Goal: Transaction & Acquisition: Purchase product/service

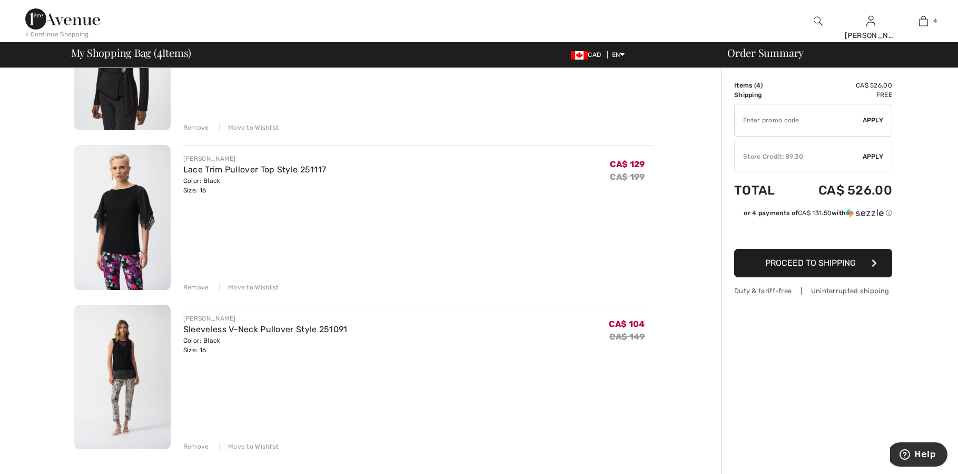
scroll to position [336, 0]
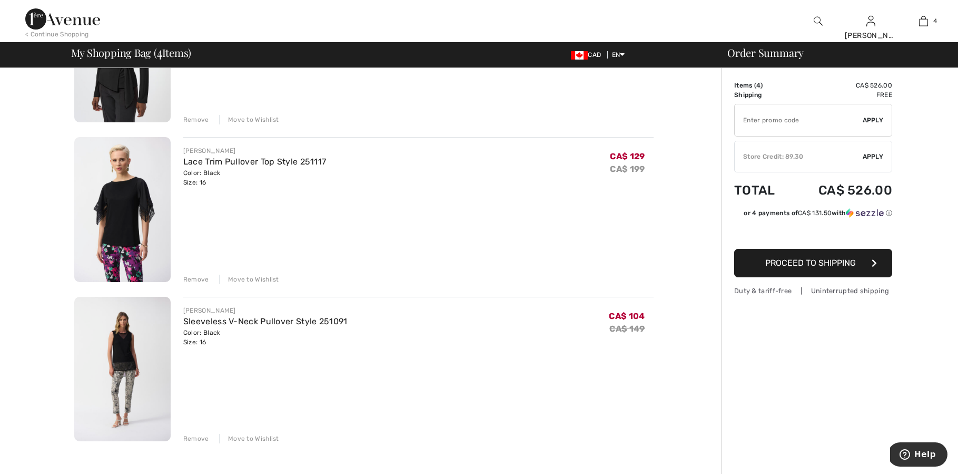
click at [126, 350] on img at bounding box center [122, 369] width 96 height 145
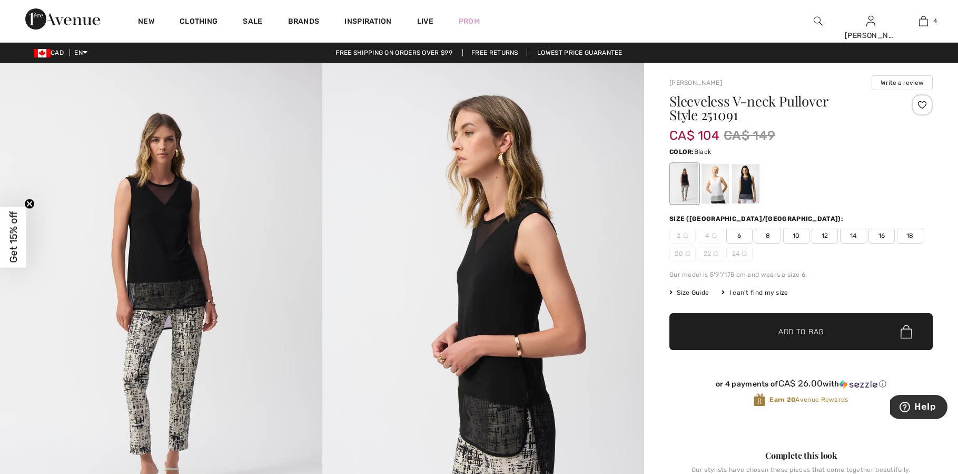
click at [696, 293] on span "Size Guide" at bounding box center [690, 292] width 40 height 9
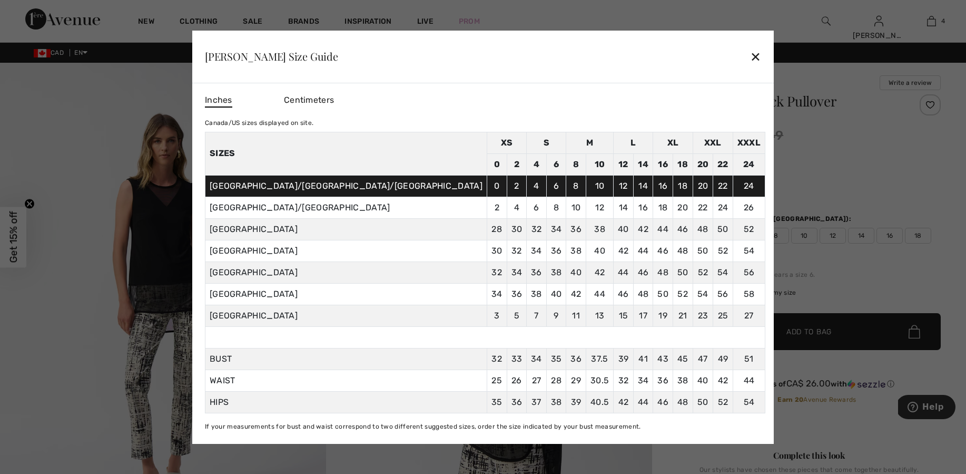
click at [750, 58] on div "✕" at bounding box center [755, 56] width 11 height 22
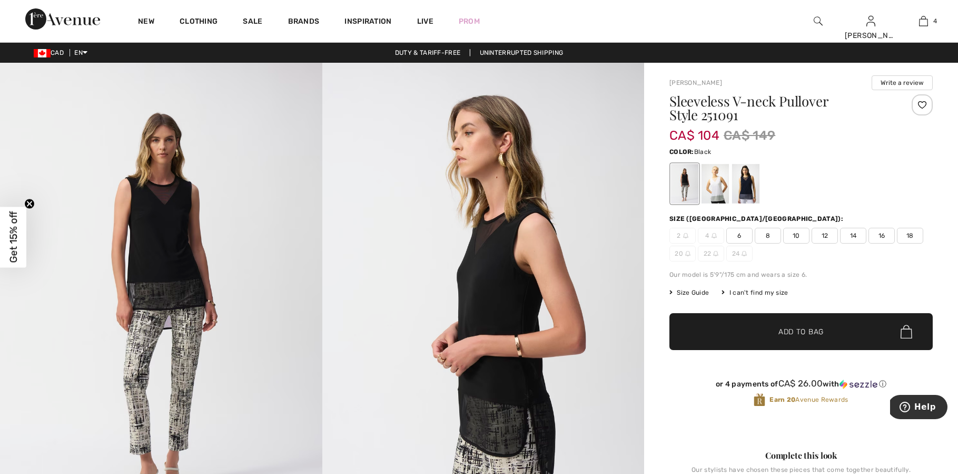
click at [889, 236] on span "16" at bounding box center [882, 236] width 26 height 16
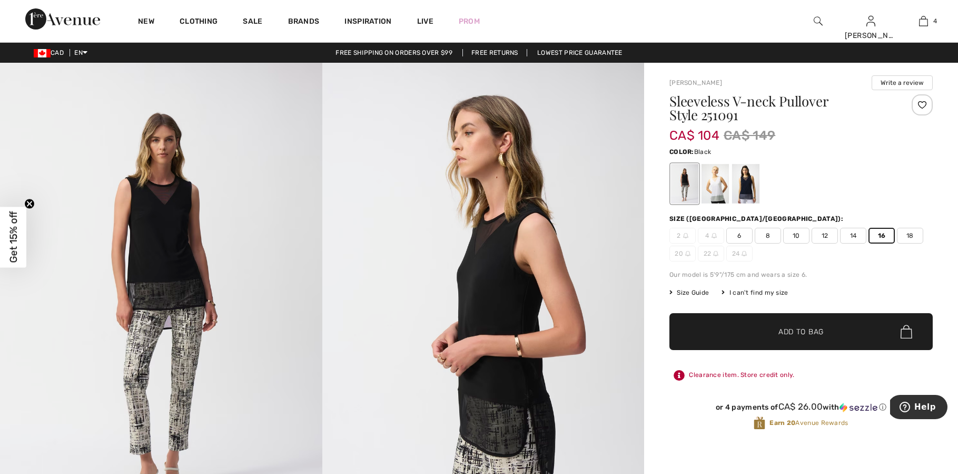
click at [836, 272] on div "Our model is 5'9"/175 cm and wears a size 6." at bounding box center [801, 274] width 263 height 9
click at [854, 281] on div "Sleeveless V-neck Pullover Style 251091 CA$ 104 CA$ 149 Color: Black Size (CA/U…" at bounding box center [801, 270] width 263 height 353
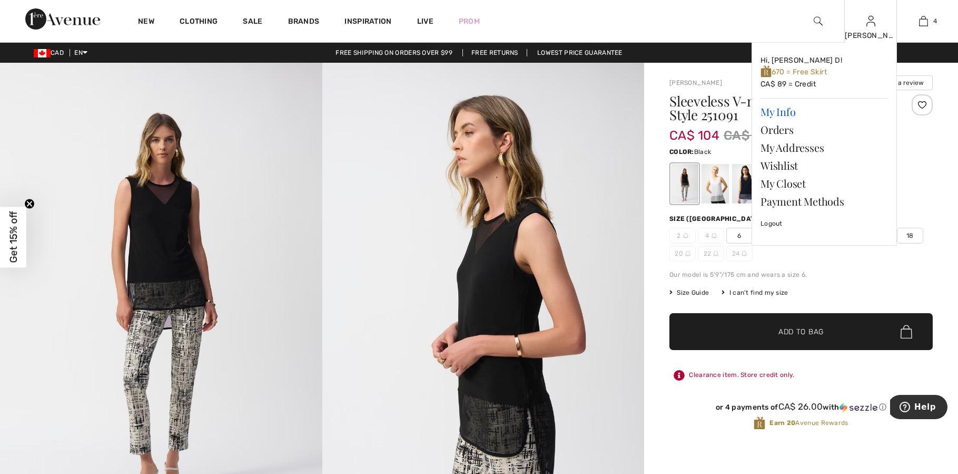
click at [785, 110] on link "My Info" at bounding box center [825, 112] width 128 height 18
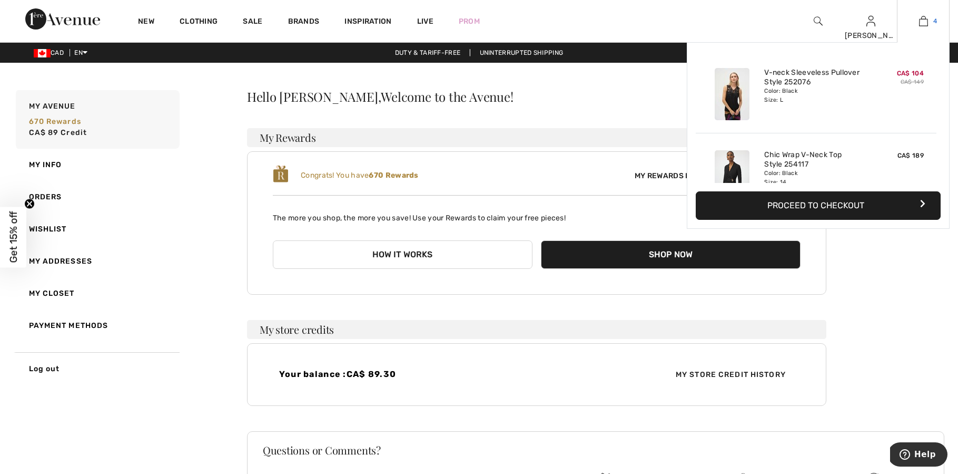
click at [922, 22] on img at bounding box center [924, 21] width 9 height 13
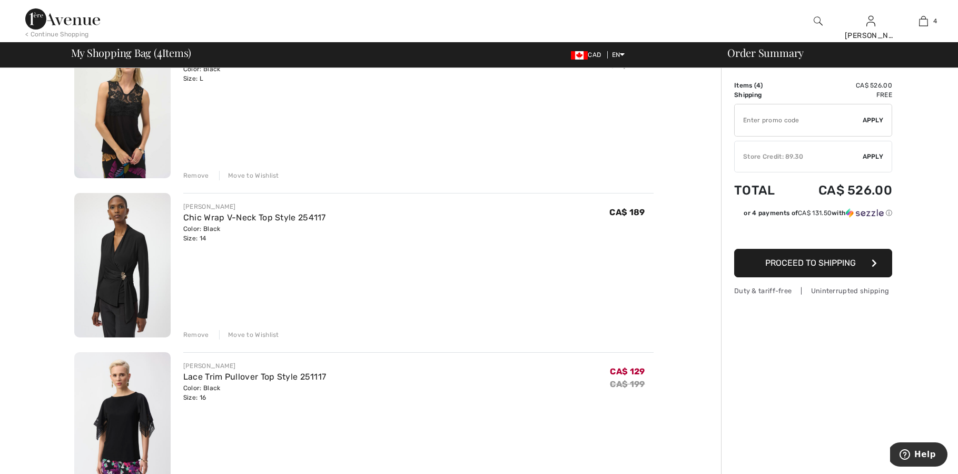
scroll to position [129, 0]
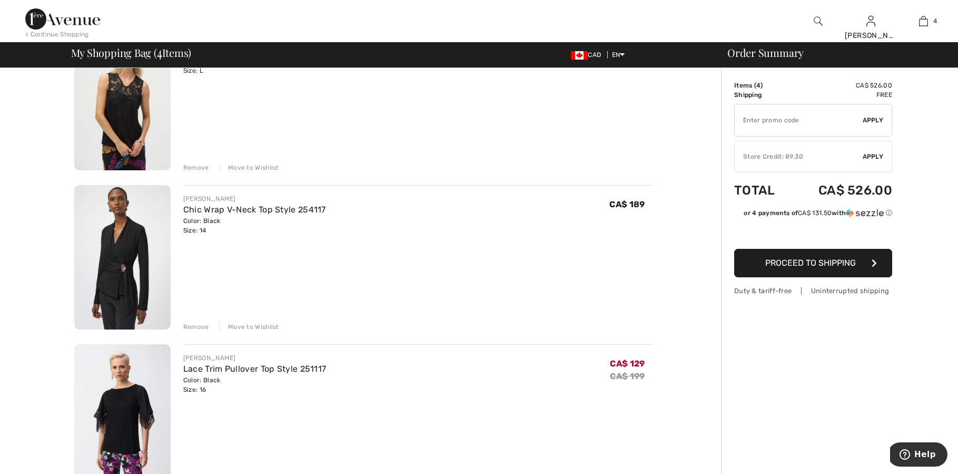
click at [189, 326] on div "Remove" at bounding box center [196, 326] width 26 height 9
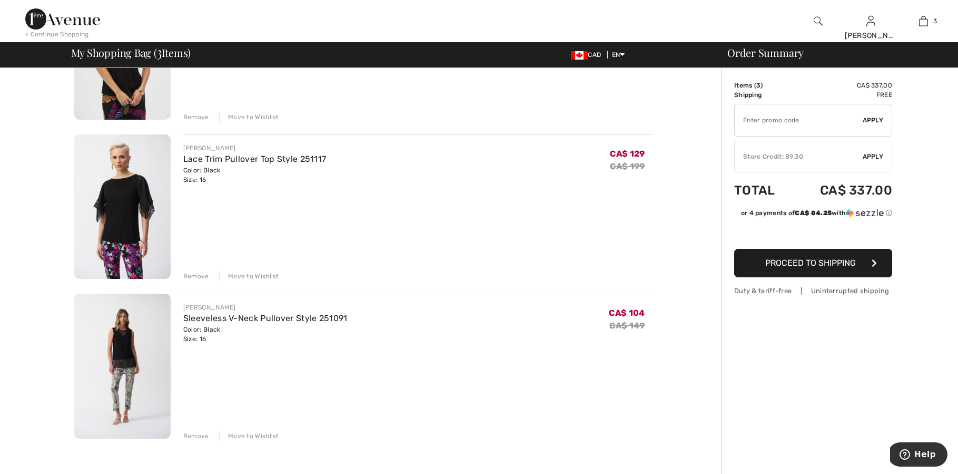
scroll to position [182, 0]
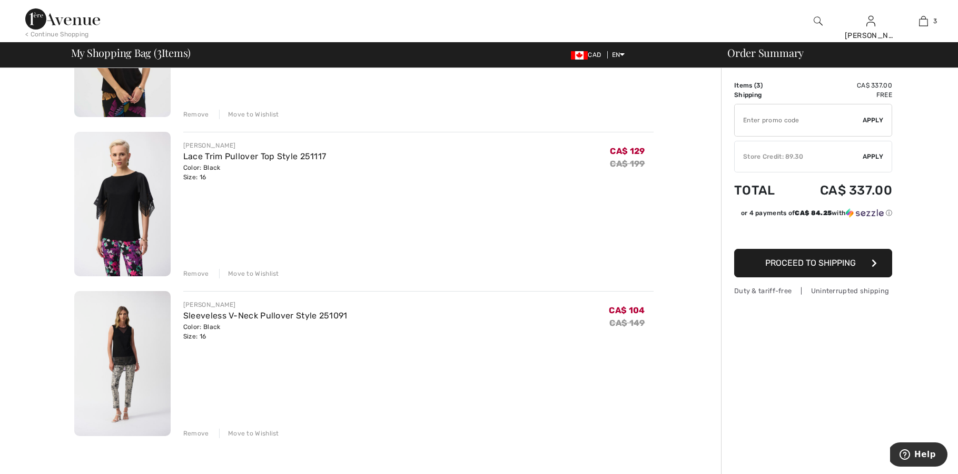
click at [259, 271] on div "Move to Wishlist" at bounding box center [249, 273] width 60 height 9
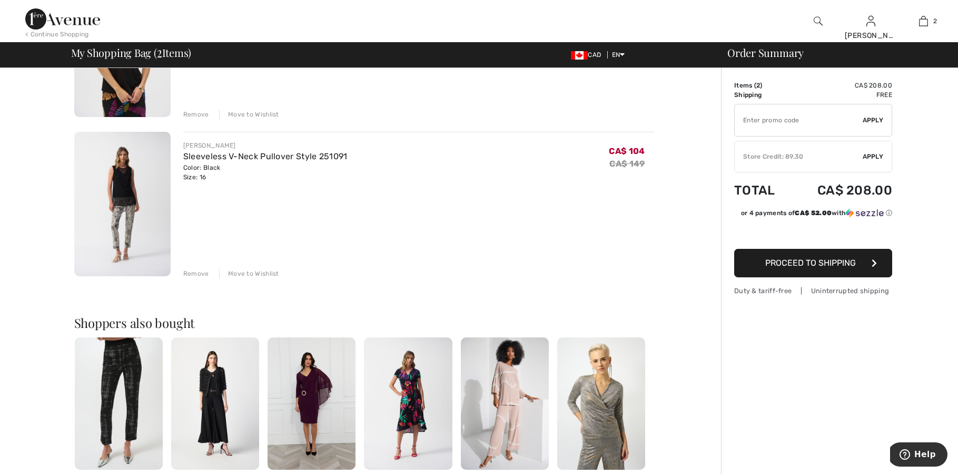
click at [258, 110] on div "Move to Wishlist" at bounding box center [249, 114] width 60 height 9
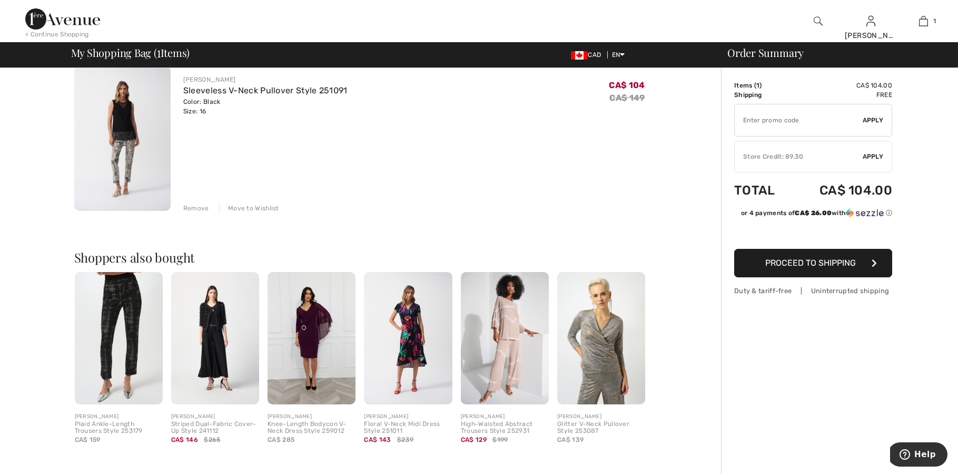
scroll to position [85, 0]
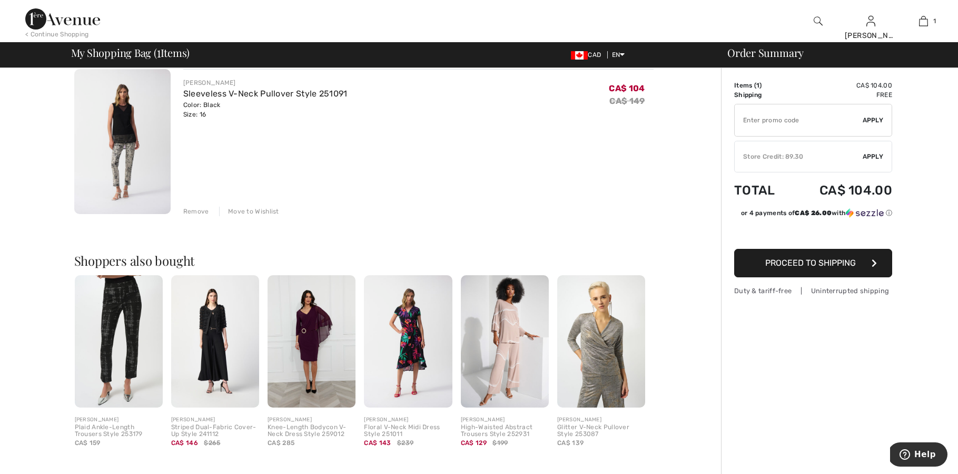
click at [880, 156] on span "Apply" at bounding box center [873, 156] width 21 height 9
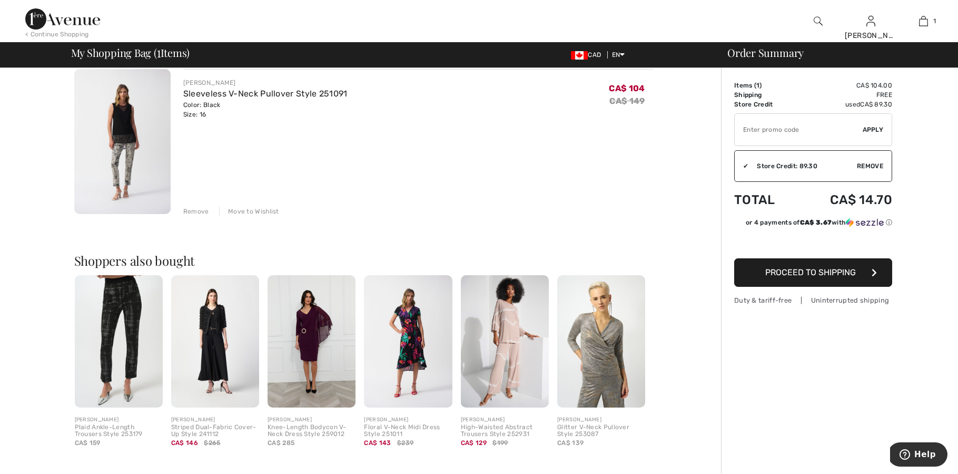
click at [805, 275] on span "Proceed to Shipping" at bounding box center [811, 272] width 91 height 10
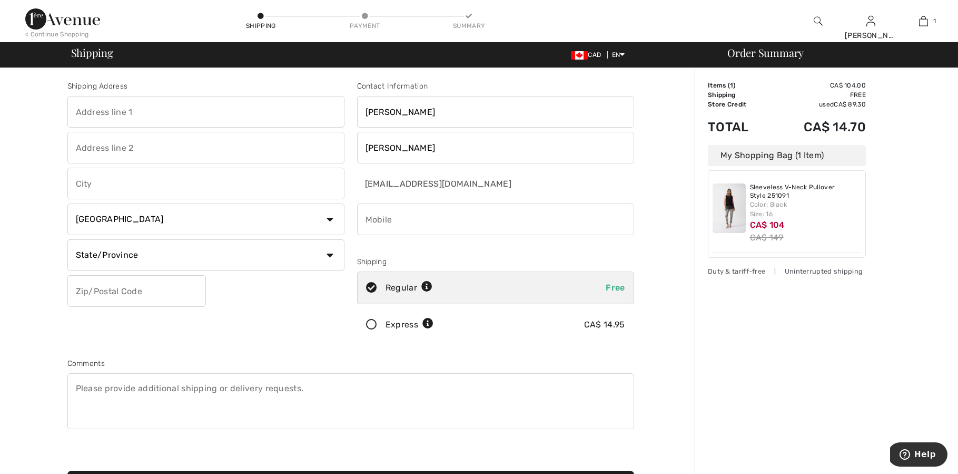
click at [115, 113] on input "text" at bounding box center [205, 112] width 277 height 32
type input "[STREET_ADDRESS]"
click at [100, 185] on input "text" at bounding box center [205, 184] width 277 height 32
click at [96, 182] on input "High river" at bounding box center [205, 184] width 277 height 32
type input "High River"
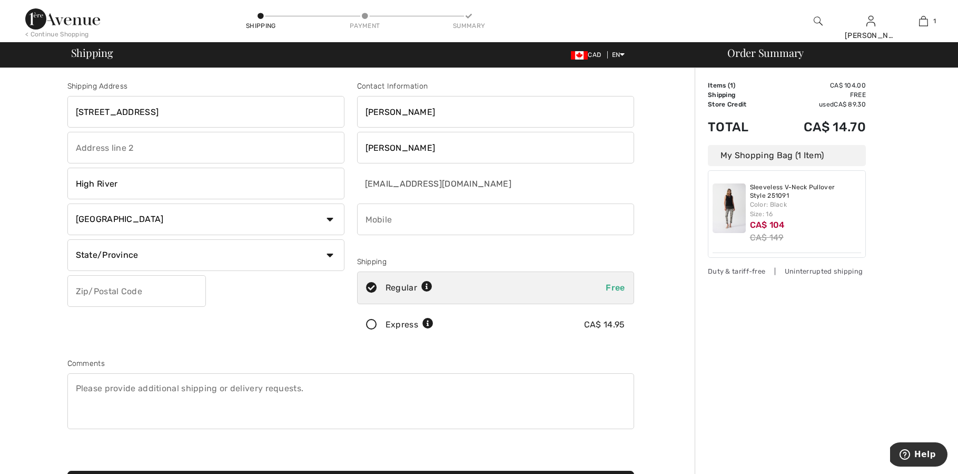
select select "AB"
click at [101, 290] on input "text" at bounding box center [136, 291] width 139 height 32
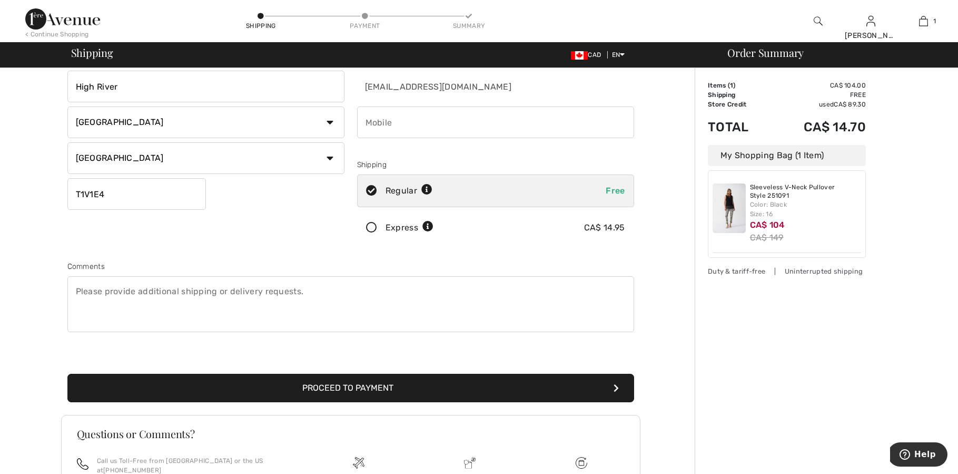
scroll to position [115, 0]
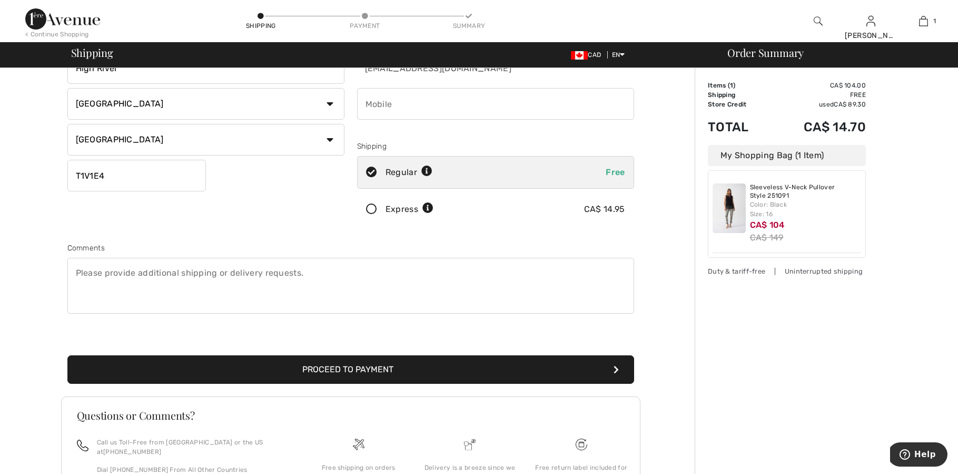
type input "T1V1E4"
click at [331, 368] on button "Proceed to Payment" at bounding box center [350, 369] width 567 height 28
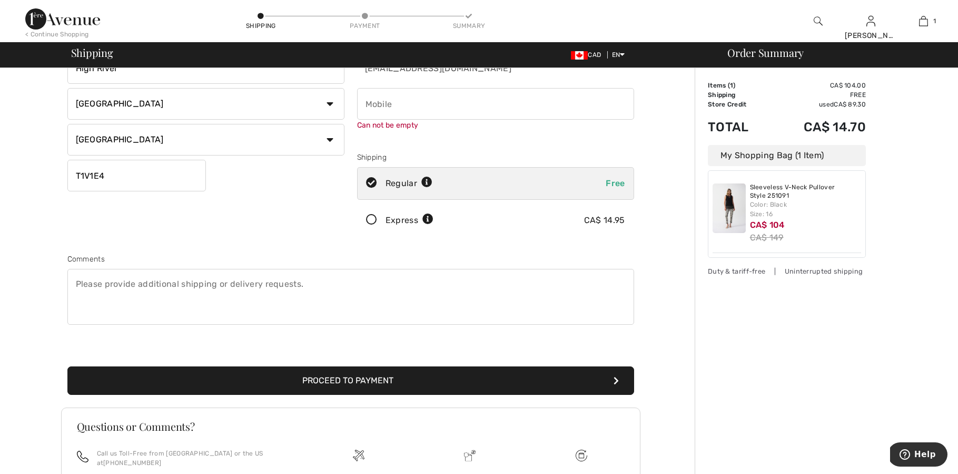
scroll to position [119, 0]
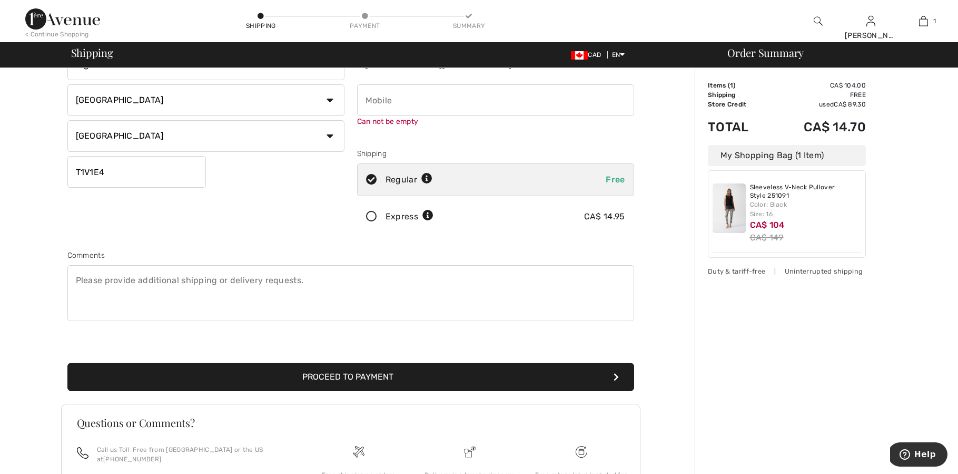
click at [332, 374] on button "Proceed to Payment" at bounding box center [350, 377] width 567 height 28
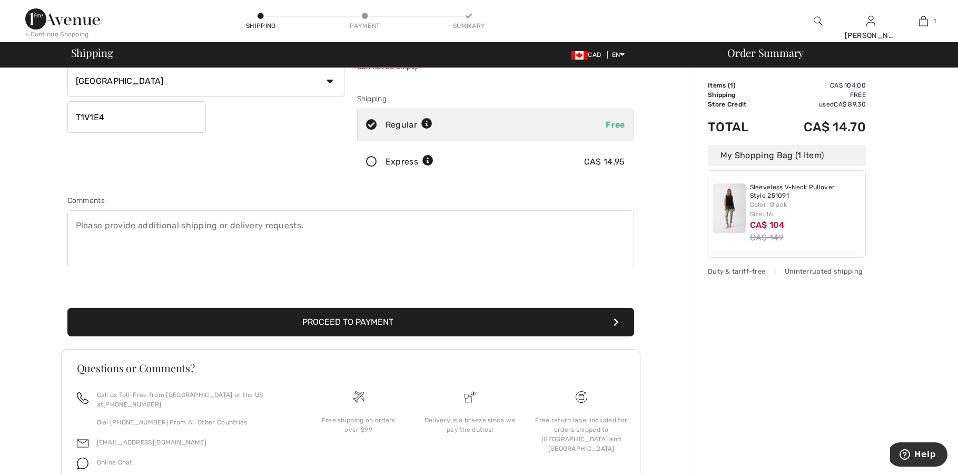
scroll to position [214, 0]
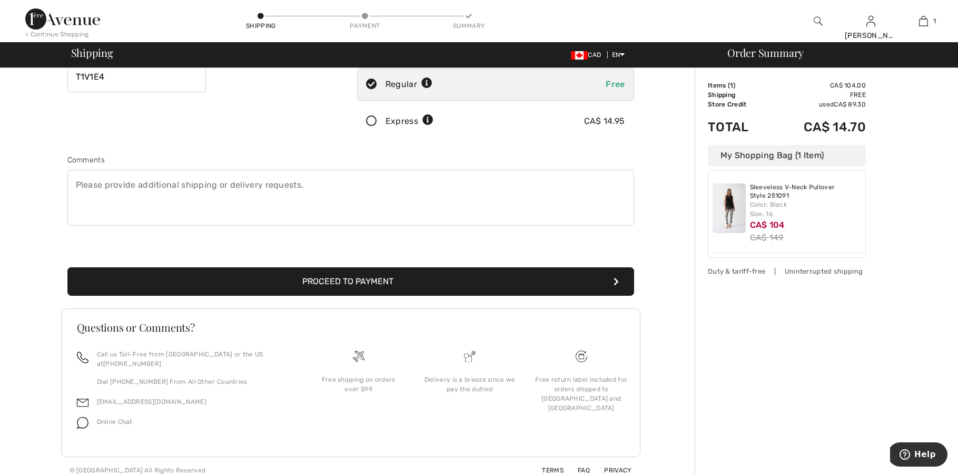
click at [614, 279] on icon "submit" at bounding box center [616, 281] width 5 height 8
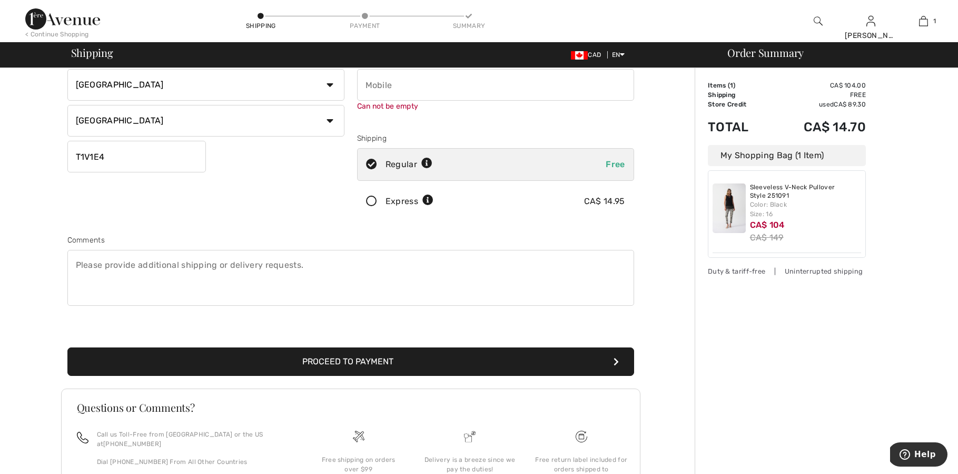
scroll to position [119, 0]
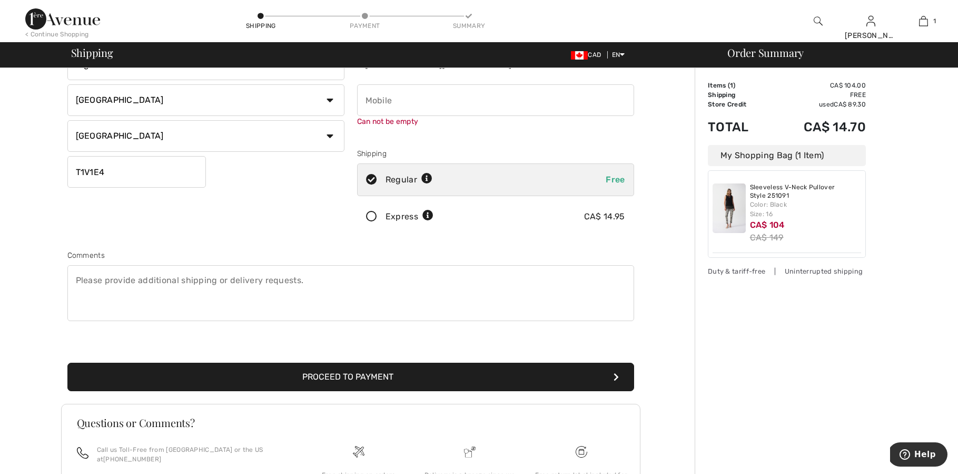
click at [393, 100] on input "phone" at bounding box center [495, 100] width 277 height 32
type input "4034225107"
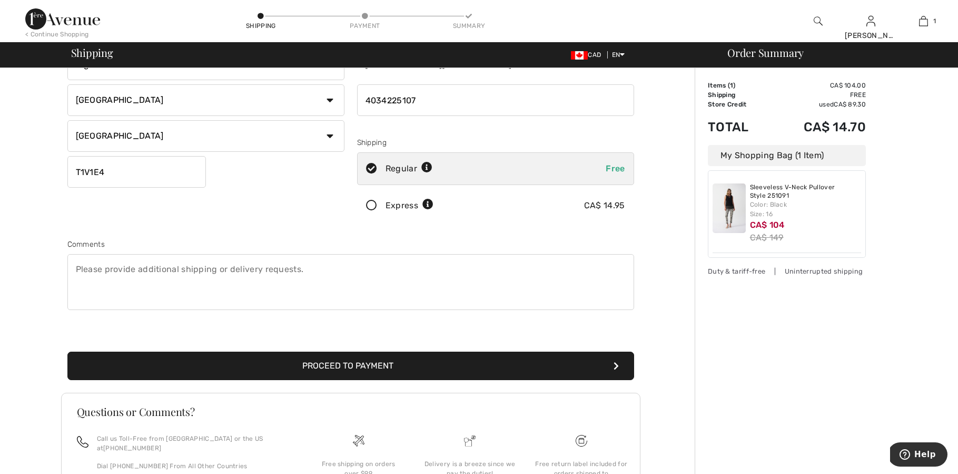
click at [334, 380] on div "Shipping Address 505 High view Park NW High River Country Canada United States …" at bounding box center [351, 164] width 580 height 456
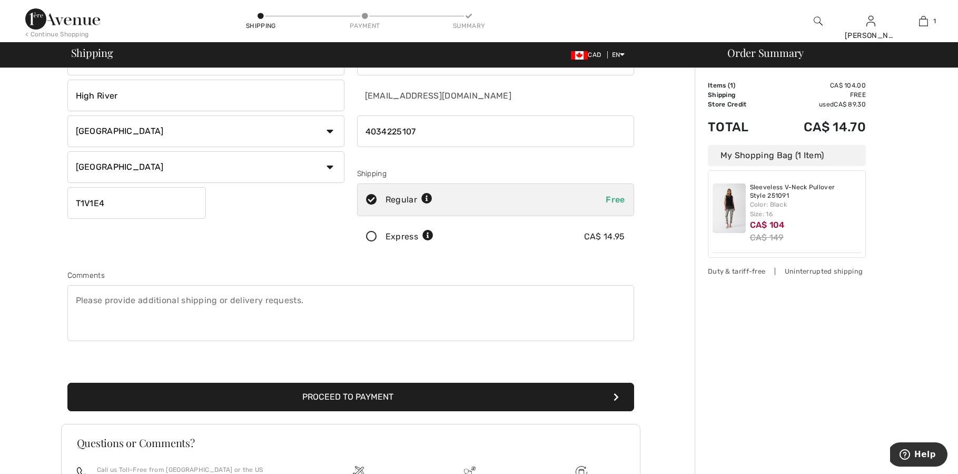
scroll to position [96, 0]
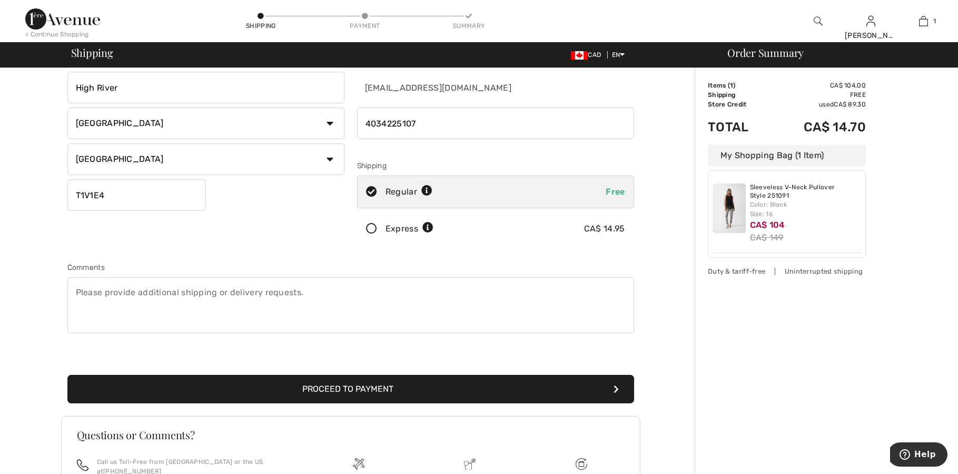
click at [369, 390] on button "Proceed to Payment" at bounding box center [350, 389] width 567 height 28
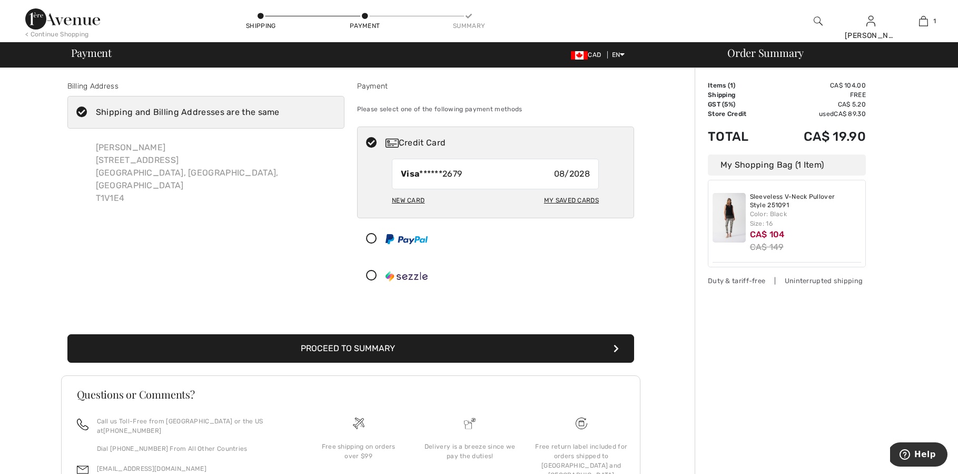
click at [426, 350] on button "Proceed to Summary" at bounding box center [350, 348] width 567 height 28
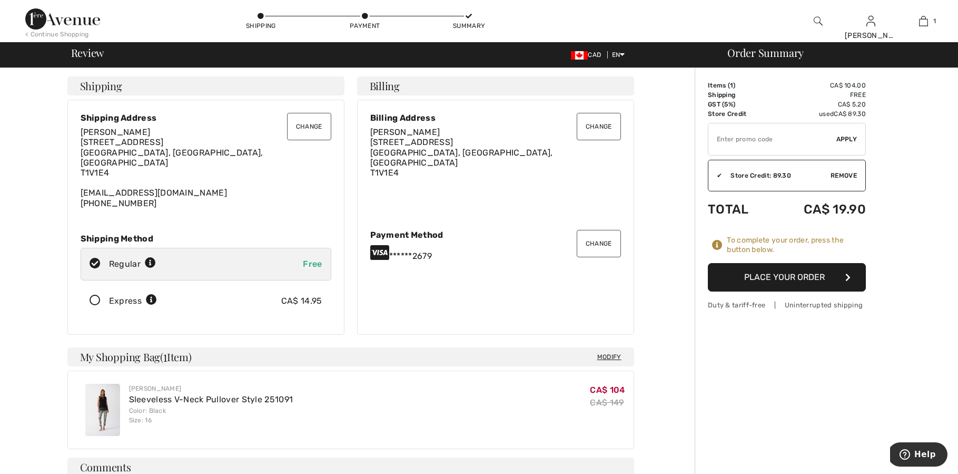
click at [806, 277] on button "Place Your Order" at bounding box center [787, 277] width 158 height 28
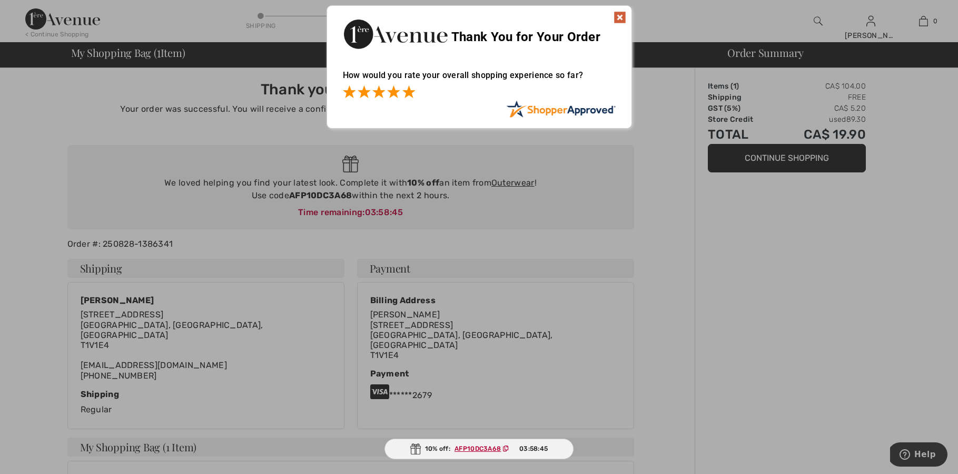
click at [408, 92] on span at bounding box center [409, 91] width 13 height 13
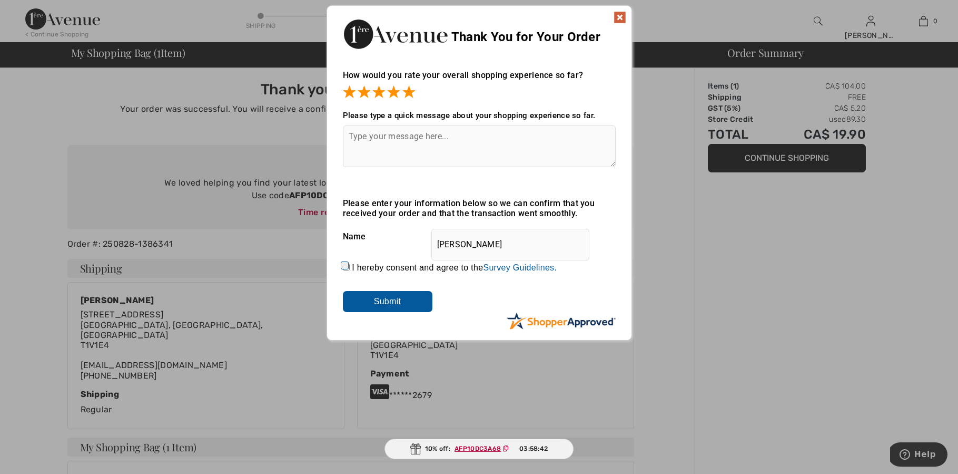
click at [352, 135] on textarea at bounding box center [479, 146] width 273 height 42
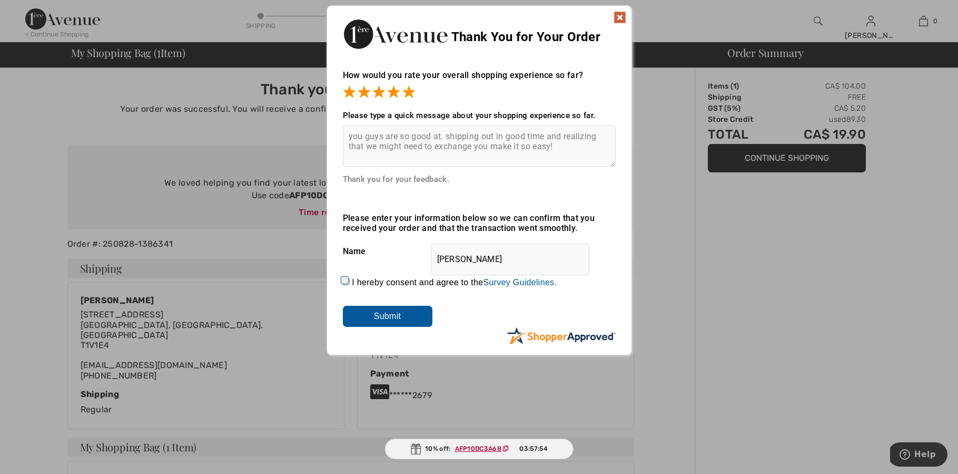
type textarea "you guys are so good at. shipping out in good time and realizing that we might …"
click at [345, 282] on input "I hereby consent and agree to the By submitting a review, you grant permission …" at bounding box center [346, 281] width 7 height 7
checkbox input "true"
click at [569, 153] on textarea "you guys are so good at. shipping out in good time and realizing that we might …" at bounding box center [479, 146] width 273 height 42
type textarea "you guys are so good at. shipping out in good time and realizing that we might …"
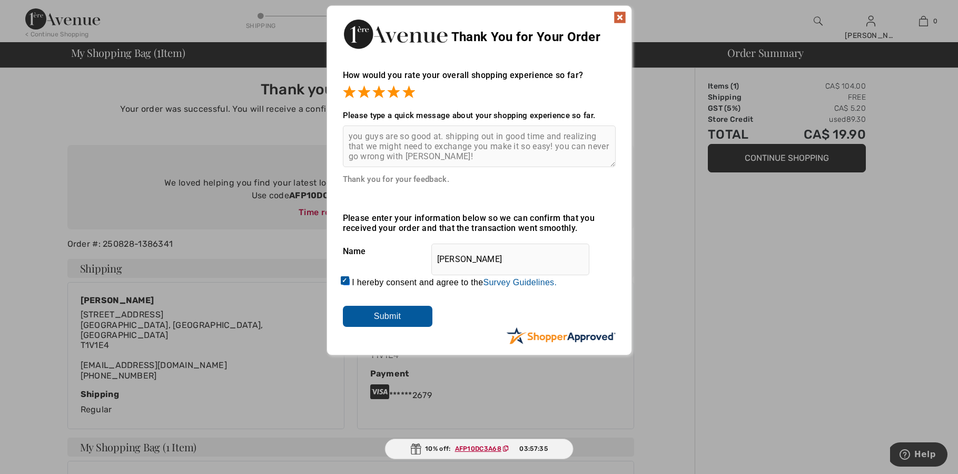
click at [393, 316] on input "Submit" at bounding box center [388, 316] width 90 height 21
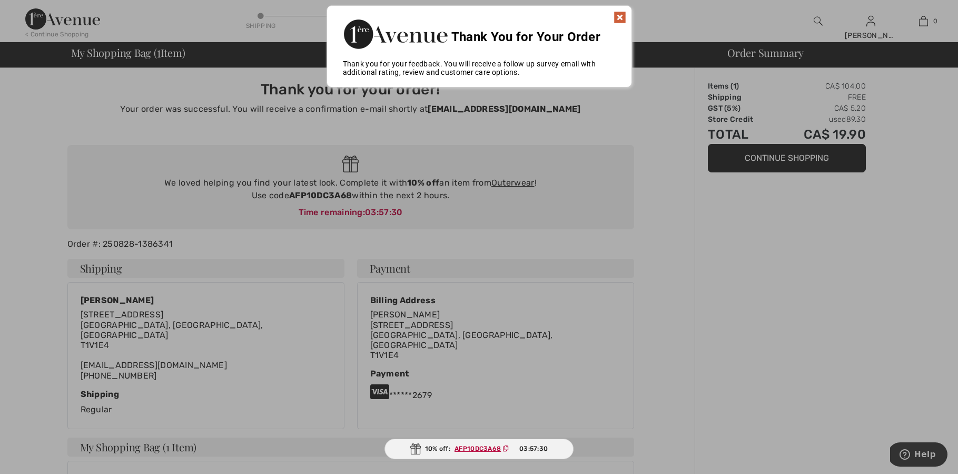
click at [619, 16] on img at bounding box center [620, 17] width 13 height 13
